Goal: Navigation & Orientation: Understand site structure

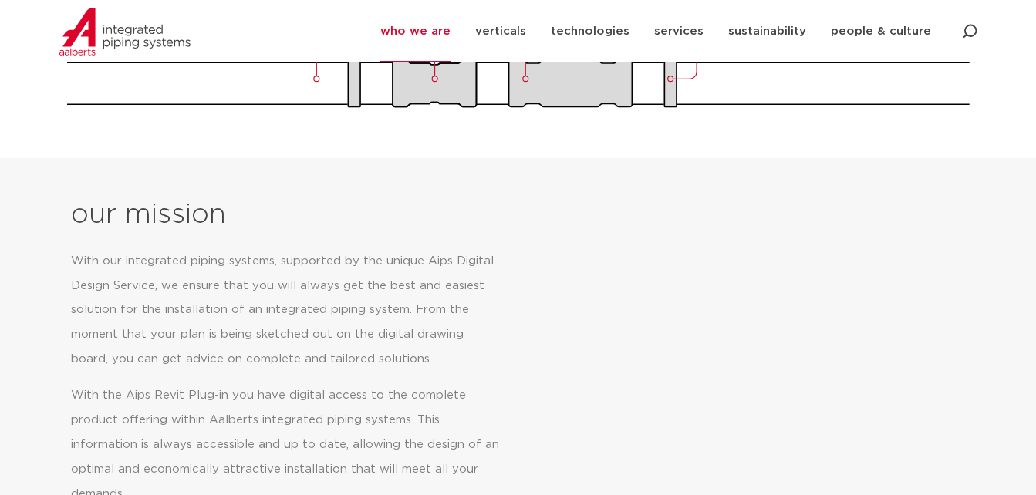
scroll to position [617, 0]
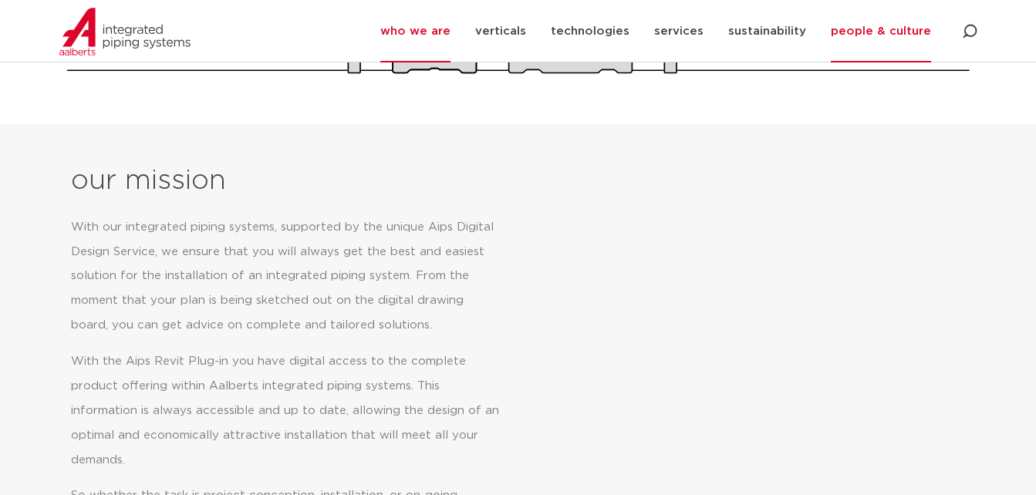
click at [884, 30] on link "people & culture" at bounding box center [881, 31] width 100 height 62
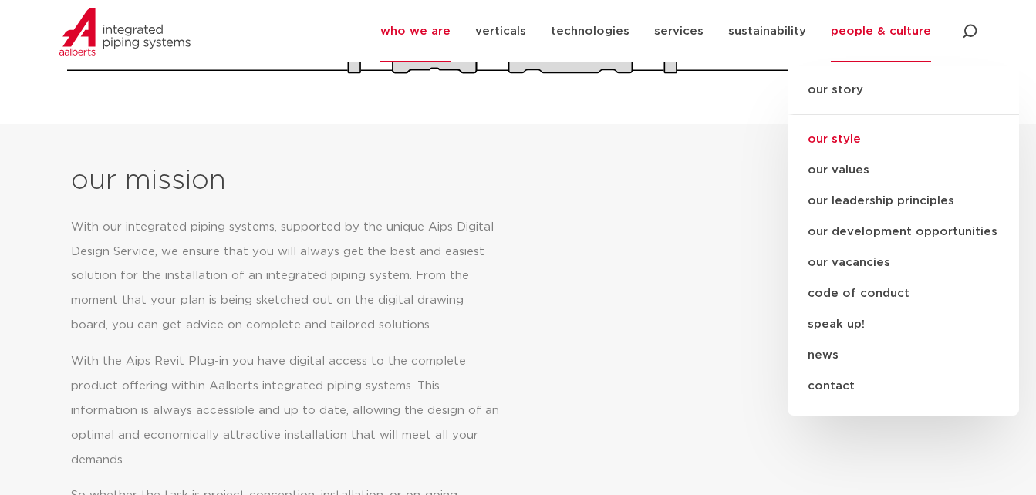
click at [841, 140] on link "our style" at bounding box center [903, 139] width 231 height 31
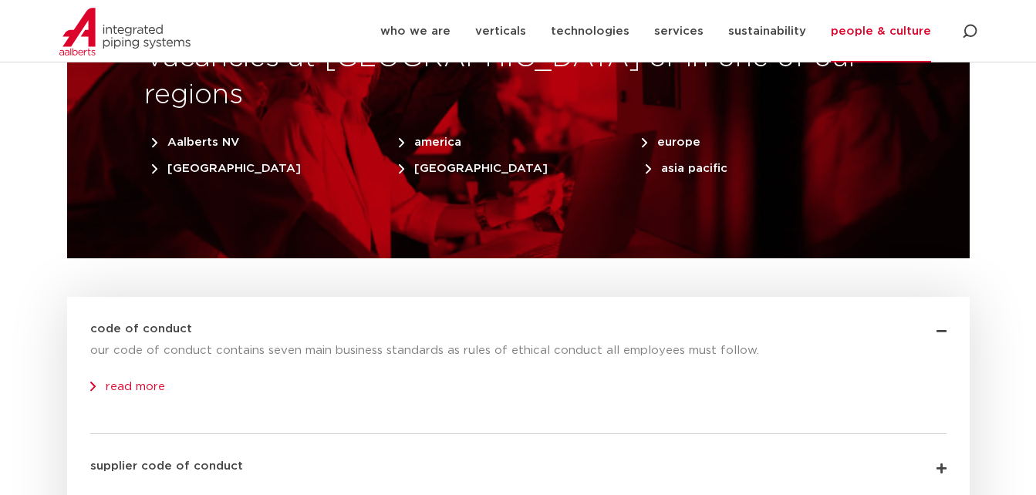
scroll to position [4844, 0]
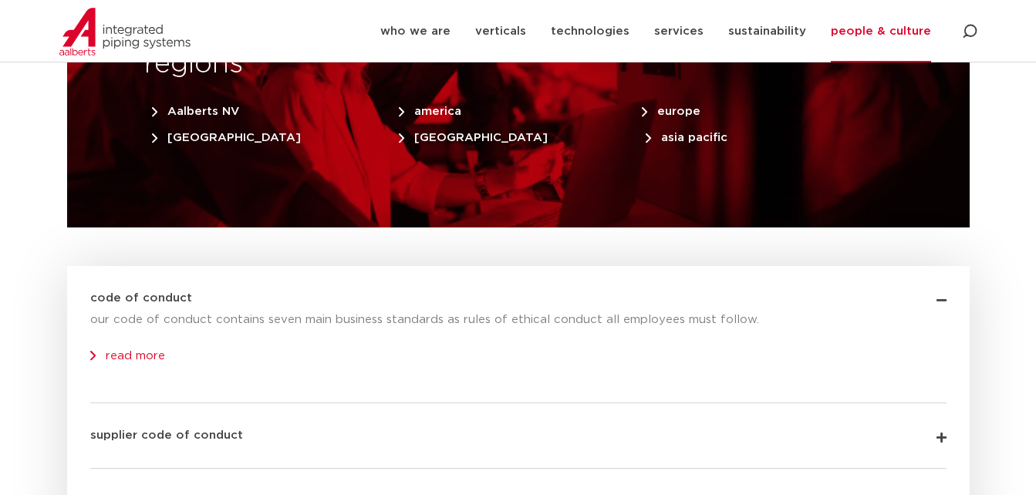
click at [102, 350] on link "read more" at bounding box center [127, 356] width 75 height 12
click at [675, 29] on link "services" at bounding box center [678, 31] width 49 height 62
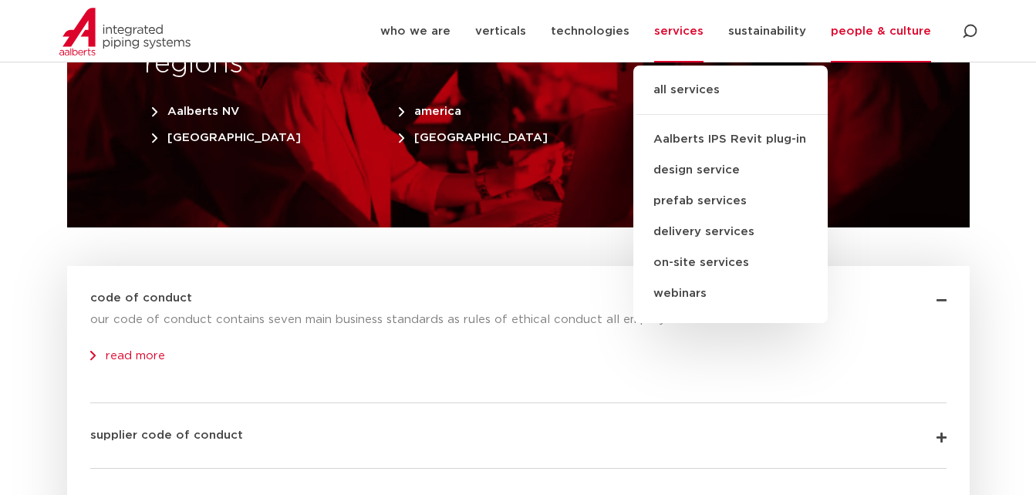
click at [682, 265] on link "on-site services" at bounding box center [730, 263] width 194 height 31
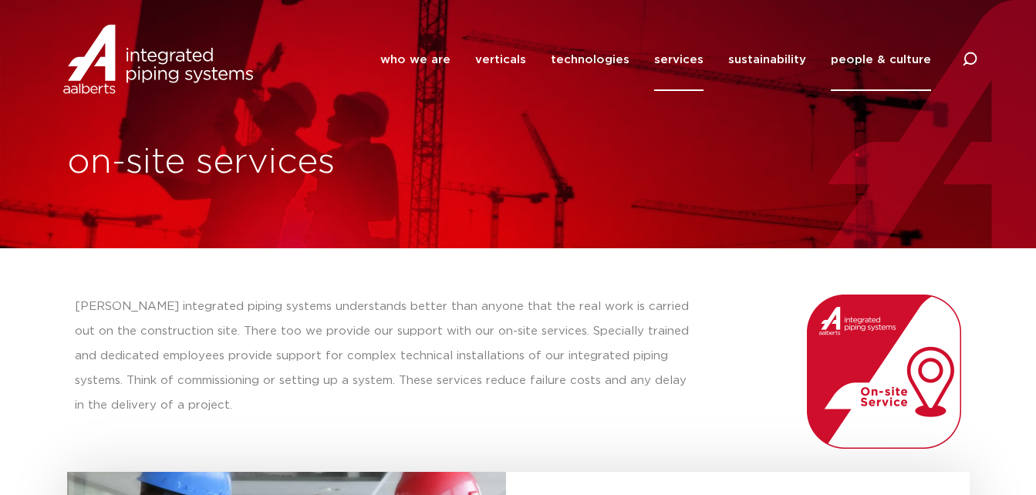
click at [869, 65] on link "people & culture" at bounding box center [881, 60] width 100 height 62
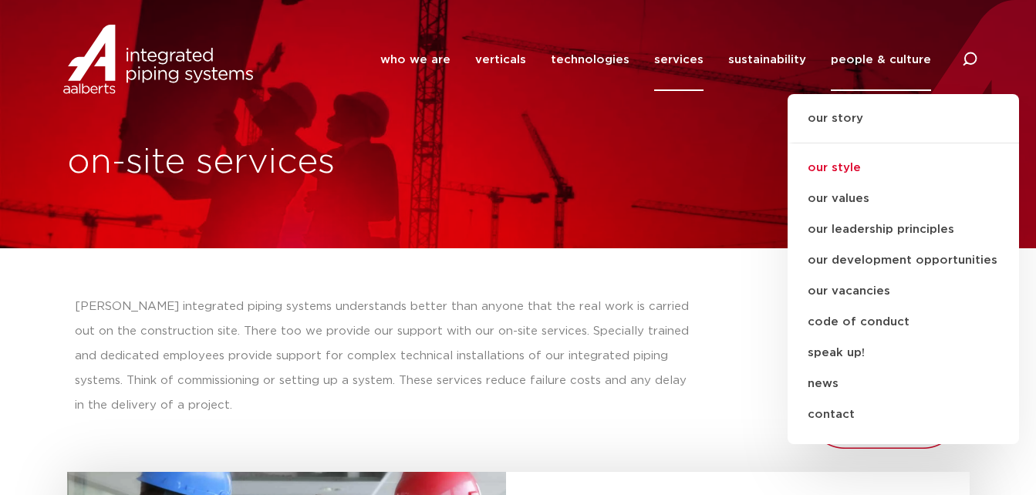
click at [828, 174] on link "our style" at bounding box center [903, 168] width 231 height 31
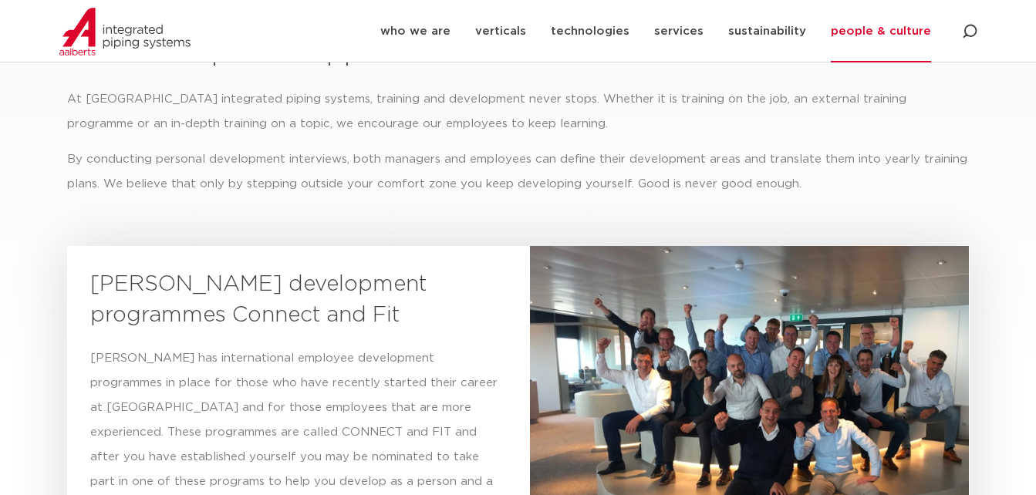
scroll to position [3178, 0]
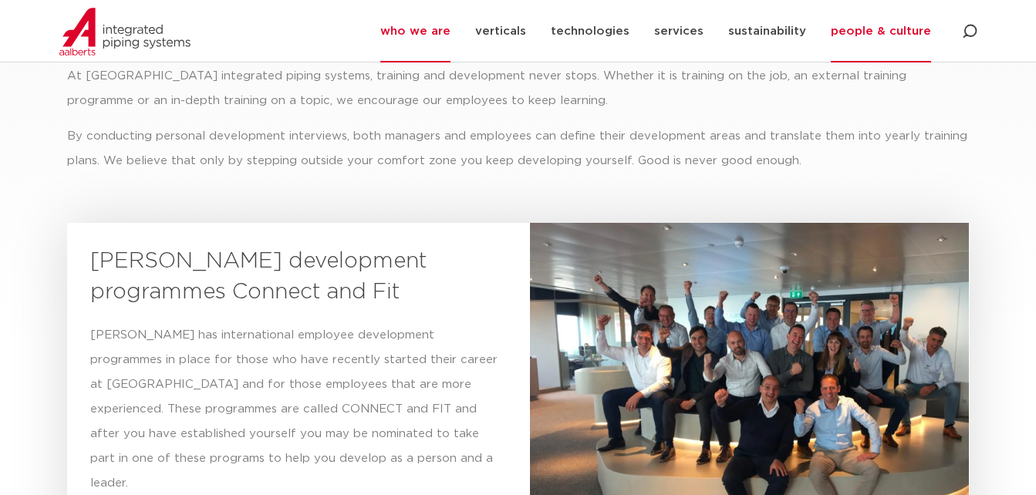
click at [407, 37] on link "who we are" at bounding box center [415, 31] width 70 height 62
